Goal: Information Seeking & Learning: Find contact information

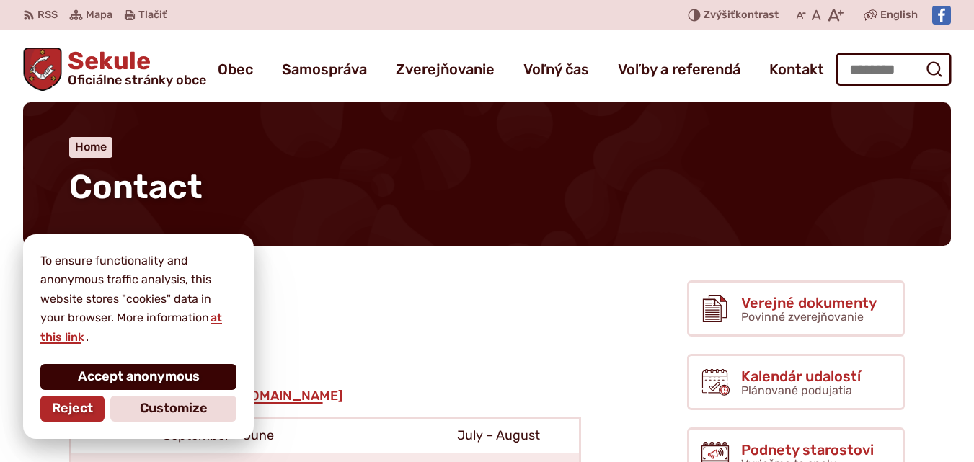
click at [115, 378] on font "Accept anonymous" at bounding box center [139, 376] width 122 height 16
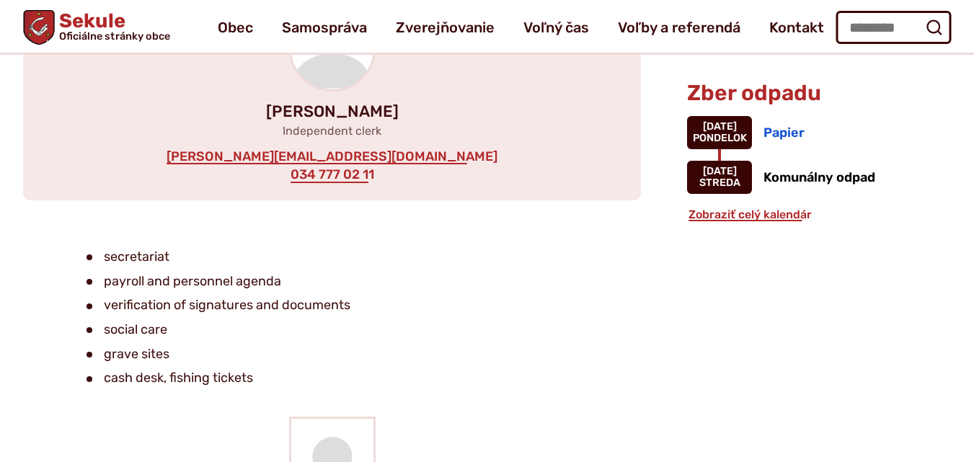
scroll to position [1225, 0]
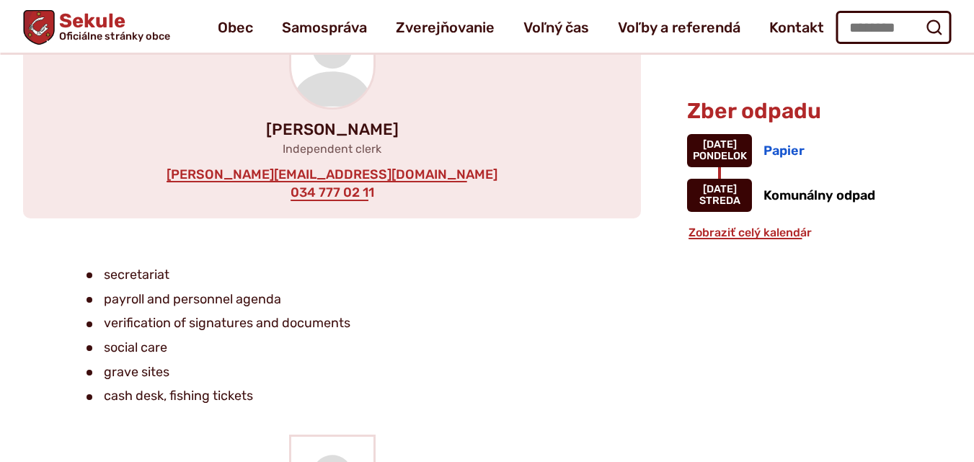
click at [429, 182] on div "[PERSON_NAME] Independent clerk [PERSON_NAME][EMAIL_ADDRESS][DOMAIN_NAME] 034 7…" at bounding box center [332, 104] width 618 height 227
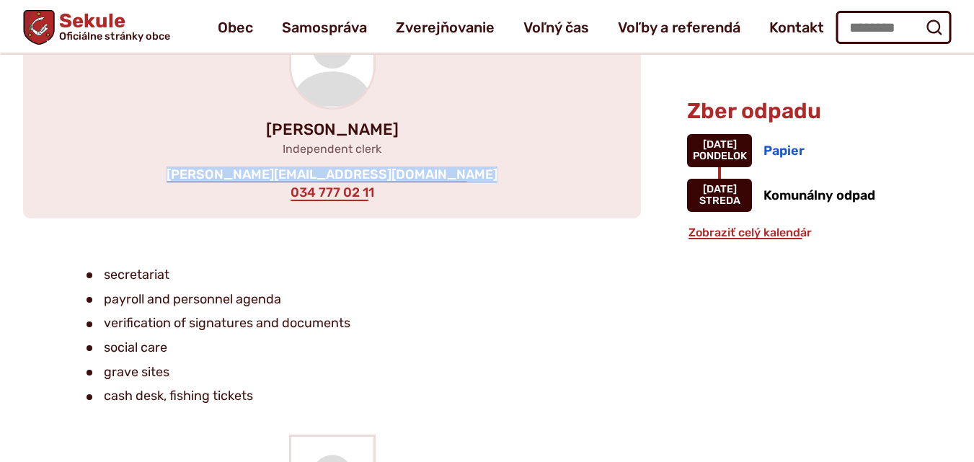
click at [429, 182] on div "[PERSON_NAME] Independent clerk [PERSON_NAME][EMAIL_ADDRESS][DOMAIN_NAME] 034 7…" at bounding box center [332, 104] width 618 height 227
copy div "[PERSON_NAME][EMAIL_ADDRESS][DOMAIN_NAME]"
drag, startPoint x: 404, startPoint y: 133, endPoint x: 288, endPoint y: 133, distance: 116.8
click at [288, 133] on font "[PERSON_NAME]" at bounding box center [332, 129] width 133 height 19
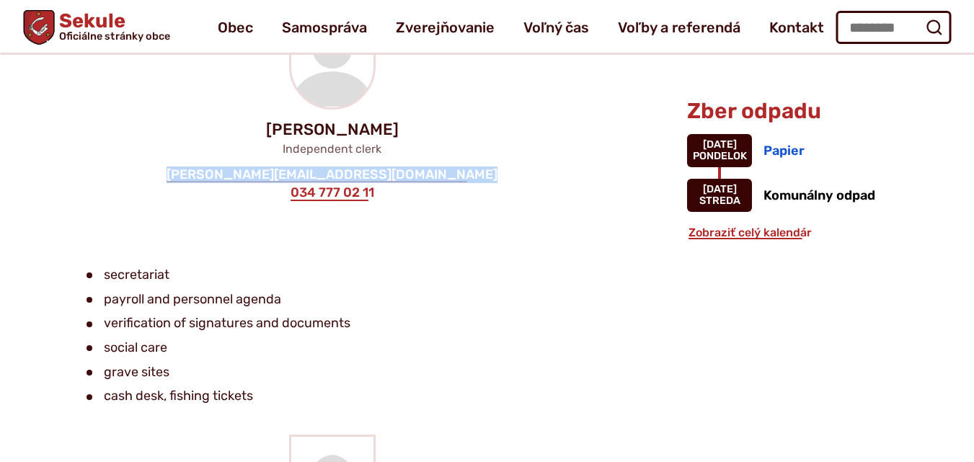
copy font "[PERSON_NAME]"
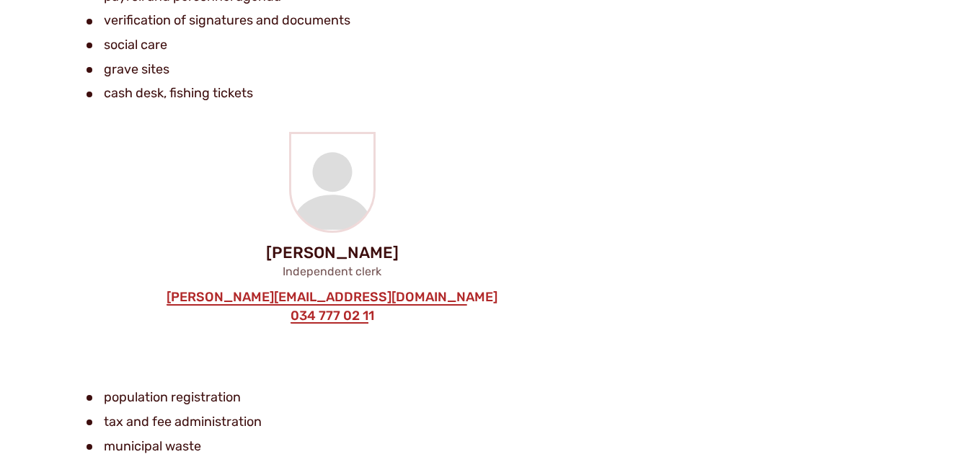
scroll to position [1585, 0]
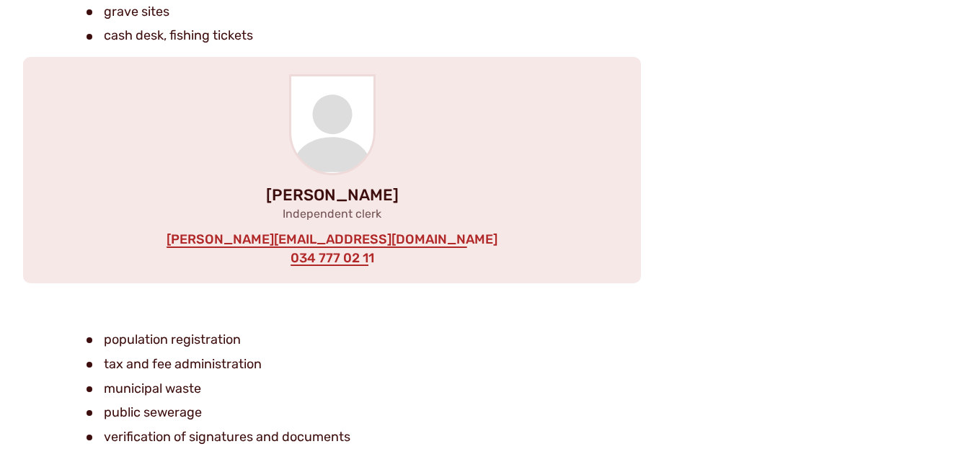
click at [444, 244] on div "[PERSON_NAME] Independent clerk [PERSON_NAME][EMAIL_ADDRESS][DOMAIN_NAME] 034 7…" at bounding box center [332, 170] width 618 height 227
click at [421, 239] on div "[PERSON_NAME] Independent clerk [PERSON_NAME][EMAIL_ADDRESS][DOMAIN_NAME] 034 7…" at bounding box center [332, 170] width 618 height 227
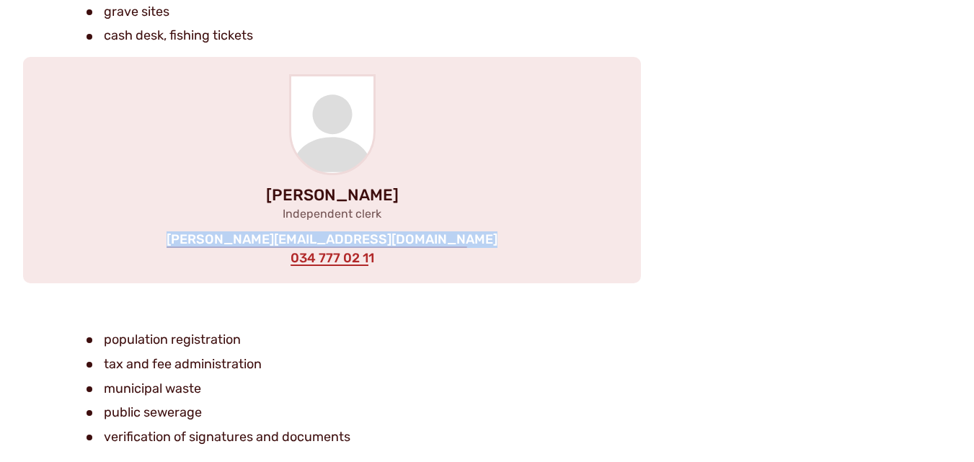
click at [421, 239] on div "[PERSON_NAME] Independent clerk [PERSON_NAME][EMAIL_ADDRESS][DOMAIN_NAME] 034 7…" at bounding box center [332, 170] width 618 height 227
copy div "[PERSON_NAME][EMAIL_ADDRESS][DOMAIN_NAME]"
drag, startPoint x: 392, startPoint y: 199, endPoint x: 270, endPoint y: 196, distance: 121.8
click at [270, 196] on font "[PERSON_NAME]" at bounding box center [332, 194] width 133 height 19
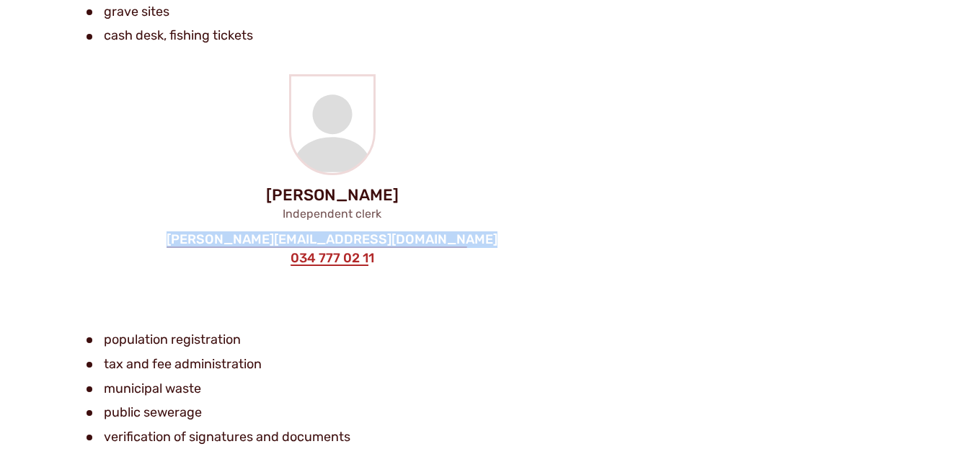
copy font "[PERSON_NAME]"
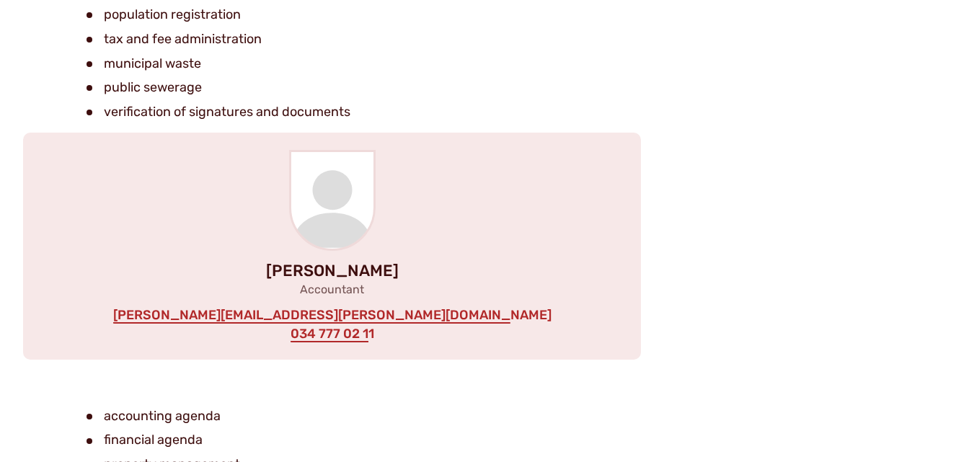
scroll to position [1874, 0]
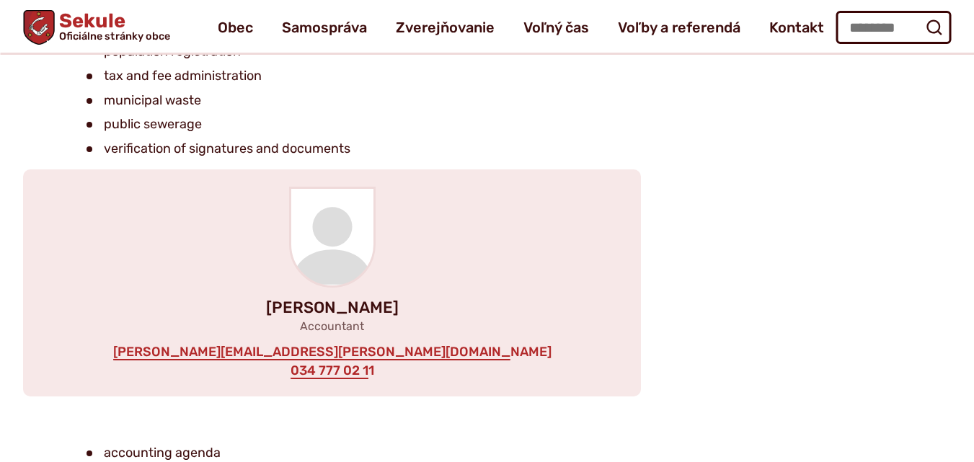
click at [443, 357] on div "[PERSON_NAME] Accountant [PERSON_NAME][EMAIL_ADDRESS][PERSON_NAME][DOMAIN_NAME]…" at bounding box center [332, 282] width 618 height 227
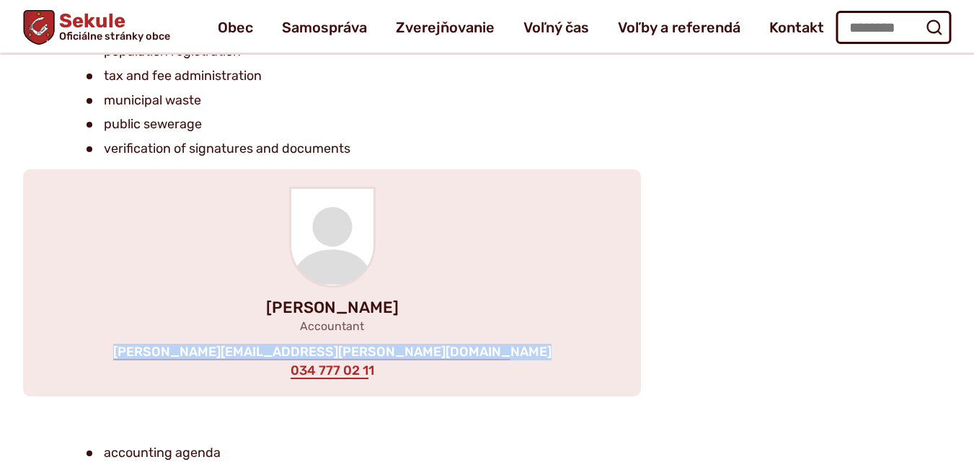
click at [443, 357] on div "[PERSON_NAME] Accountant [PERSON_NAME][EMAIL_ADDRESS][PERSON_NAME][DOMAIN_NAME]…" at bounding box center [332, 282] width 618 height 227
copy div "[PERSON_NAME][EMAIL_ADDRESS][PERSON_NAME][DOMAIN_NAME]"
drag, startPoint x: 410, startPoint y: 308, endPoint x: 285, endPoint y: 310, distance: 125.4
click at [285, 310] on font "[PERSON_NAME]" at bounding box center [332, 307] width 133 height 19
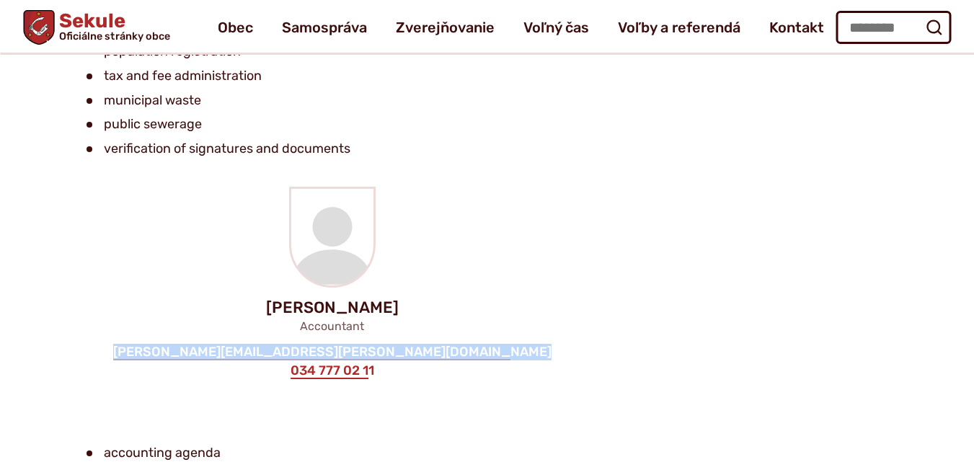
copy font "[PERSON_NAME]"
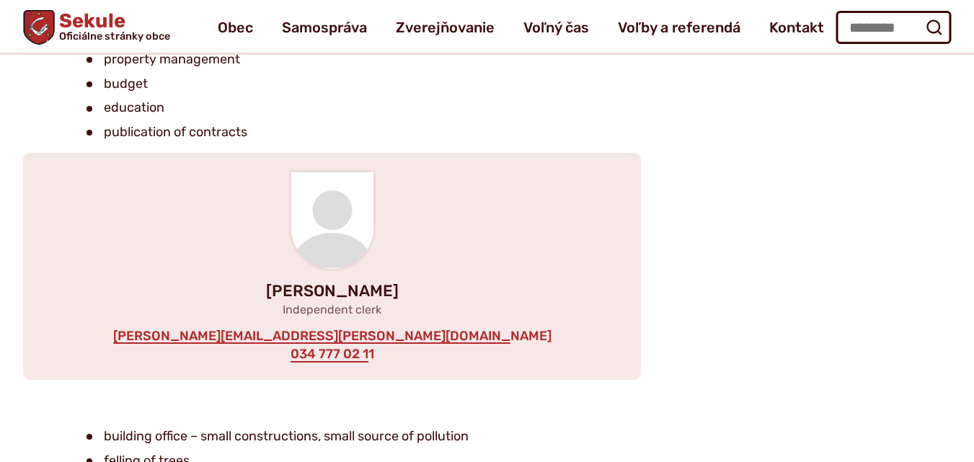
scroll to position [2306, 0]
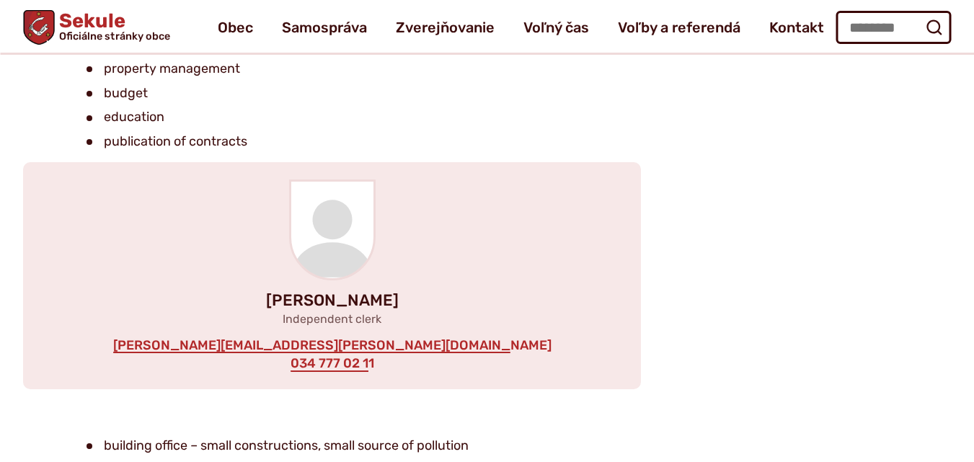
click at [460, 347] on div "[PERSON_NAME] Independent clerk [EMAIL_ADDRESS][PERSON_NAME][DOMAIN_NAME] 034 7…" at bounding box center [332, 275] width 618 height 227
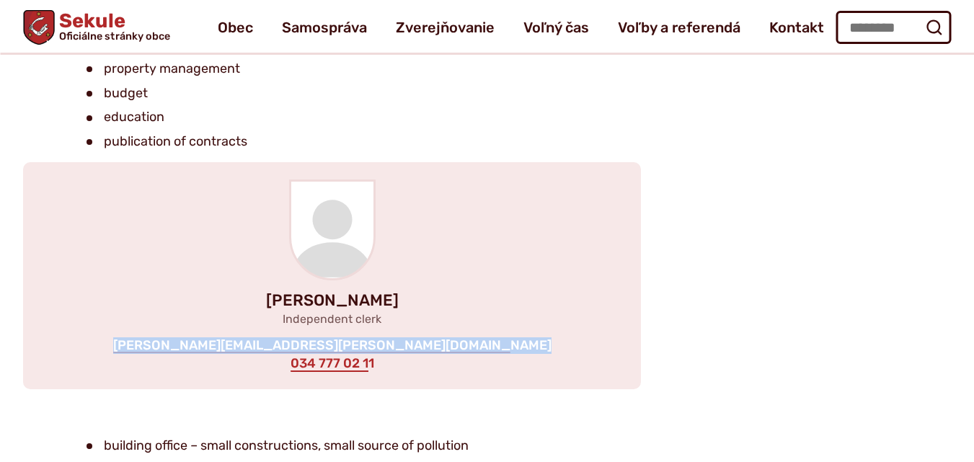
click at [460, 347] on div "[PERSON_NAME] Independent clerk [EMAIL_ADDRESS][PERSON_NAME][DOMAIN_NAME] 034 7…" at bounding box center [332, 275] width 618 height 227
copy div "[PERSON_NAME][EMAIL_ADDRESS][PERSON_NAME][DOMAIN_NAME]"
drag, startPoint x: 412, startPoint y: 301, endPoint x: 281, endPoint y: 302, distance: 131.2
click at [281, 302] on font "[PERSON_NAME]" at bounding box center [332, 299] width 133 height 19
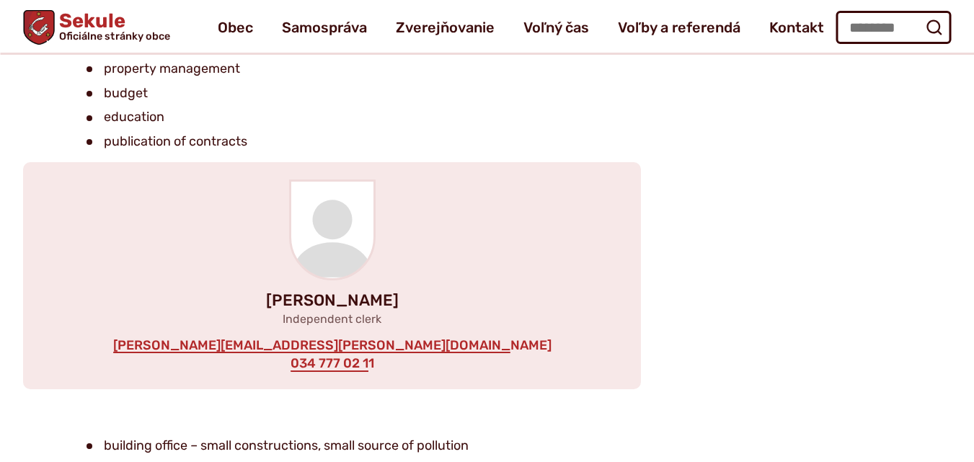
click at [449, 342] on div "[PERSON_NAME] Independent clerk [EMAIL_ADDRESS][PERSON_NAME][DOMAIN_NAME] 034 7…" at bounding box center [332, 275] width 618 height 227
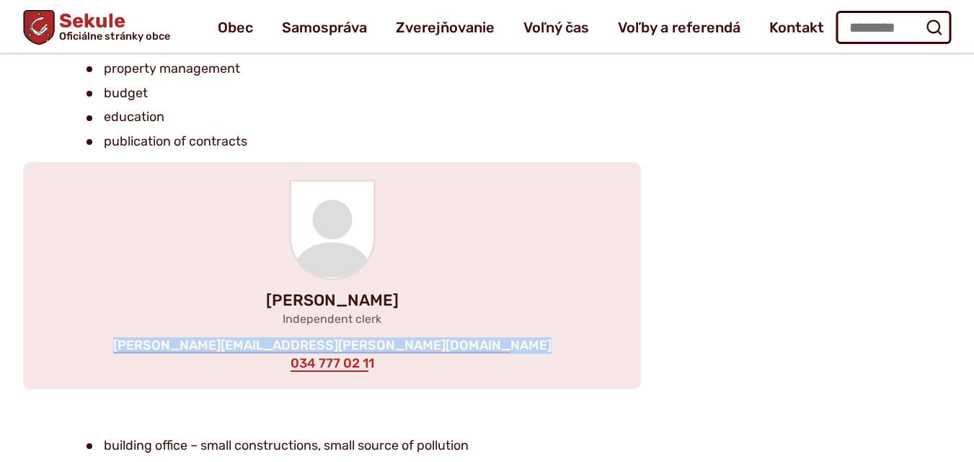
click at [449, 342] on div "[PERSON_NAME] Independent clerk [EMAIL_ADDRESS][PERSON_NAME][DOMAIN_NAME] 034 7…" at bounding box center [332, 275] width 618 height 227
copy div "[PERSON_NAME][EMAIL_ADDRESS][PERSON_NAME][DOMAIN_NAME]"
drag, startPoint x: 413, startPoint y: 301, endPoint x: 283, endPoint y: 301, distance: 130.4
click at [283, 301] on font "[PERSON_NAME]" at bounding box center [332, 299] width 133 height 19
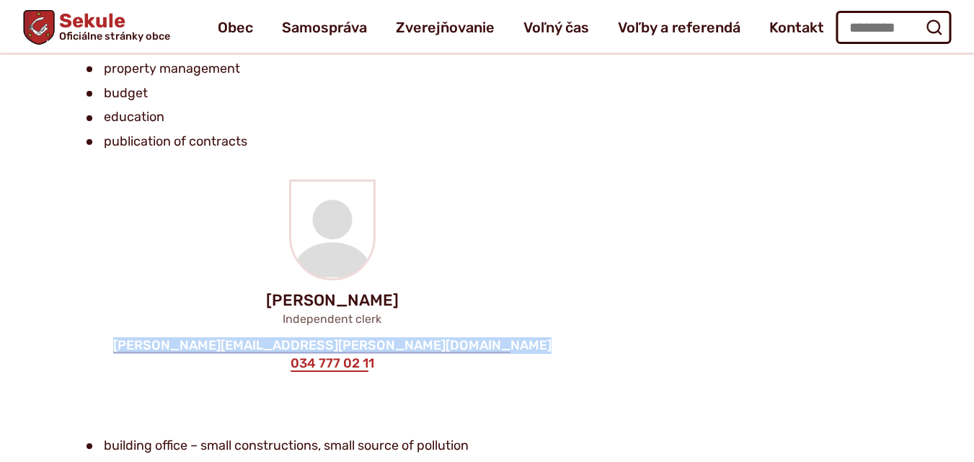
copy font "[PERSON_NAME]"
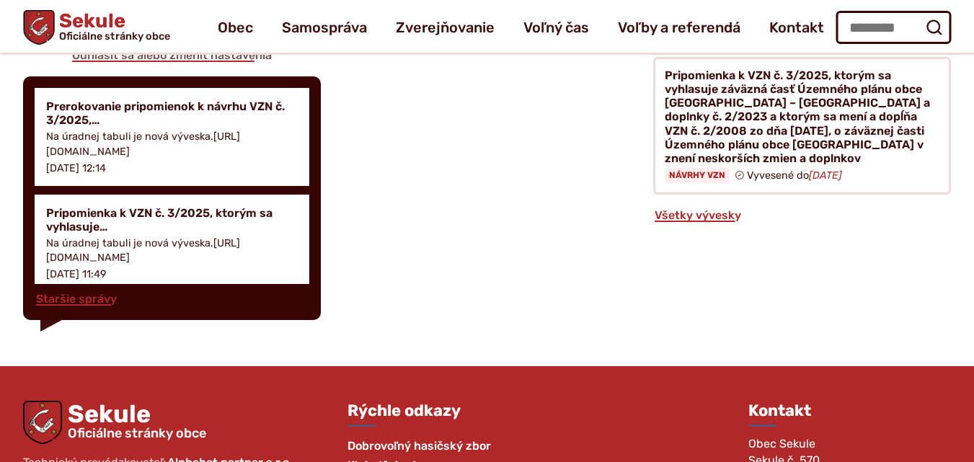
scroll to position [3673, 0]
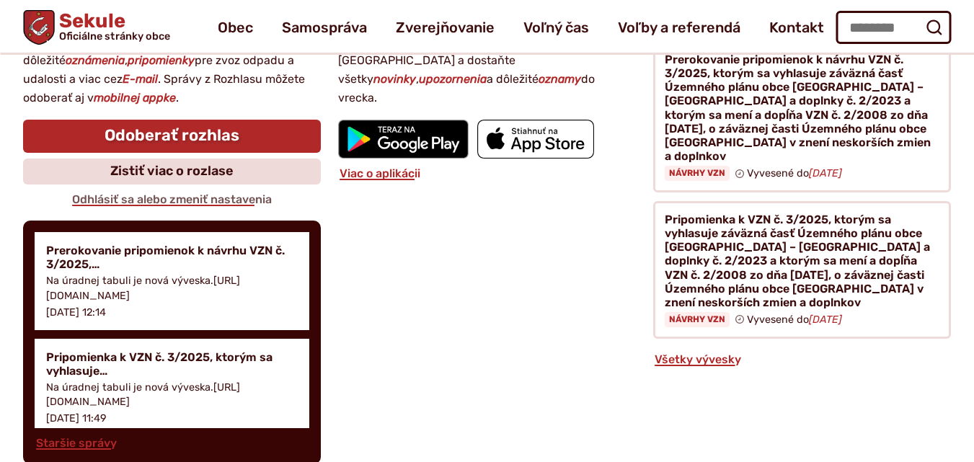
click at [608, 178] on div "Mobilná aplikácia Stiahnite si mobilnú aplikáciu obce [GEOGRAPHIC_DATA] a dosta…" at bounding box center [487, 230] width 298 height 467
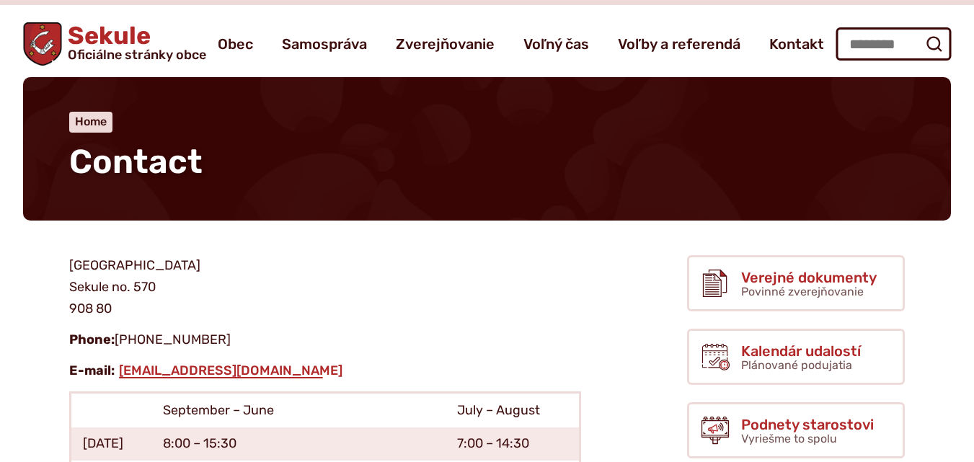
scroll to position [0, 0]
